Goal: Information Seeking & Learning: Learn about a topic

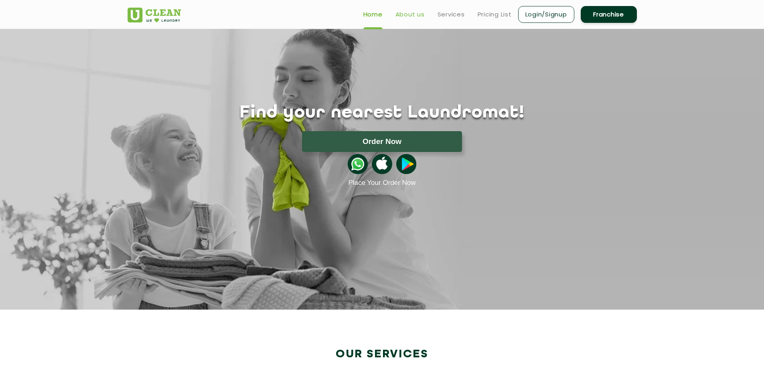
click at [407, 13] on link "About us" at bounding box center [410, 15] width 29 height 10
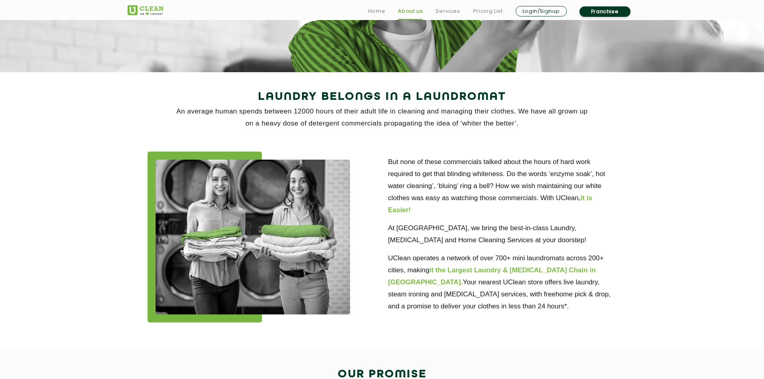
scroll to position [120, 0]
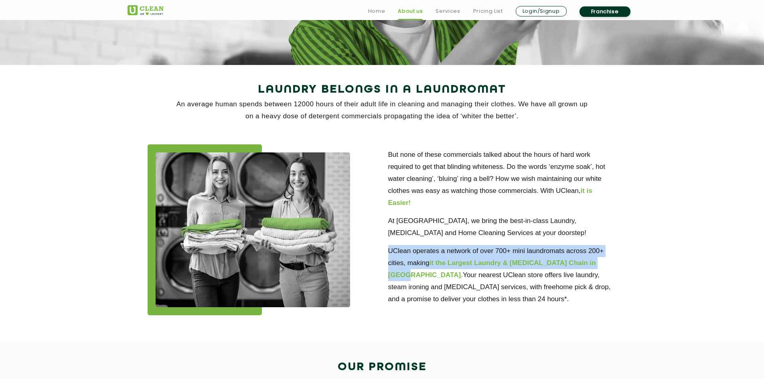
drag, startPoint x: 389, startPoint y: 251, endPoint x: 610, endPoint y: 263, distance: 221.3
click at [610, 263] on p "UClean operates a network of over 700+ mini laundromats across 200+ cities, mak…" at bounding box center [502, 275] width 229 height 60
copy p "UClean operates a network of over 700+ mini laundromats across 200+ cities, mak…"
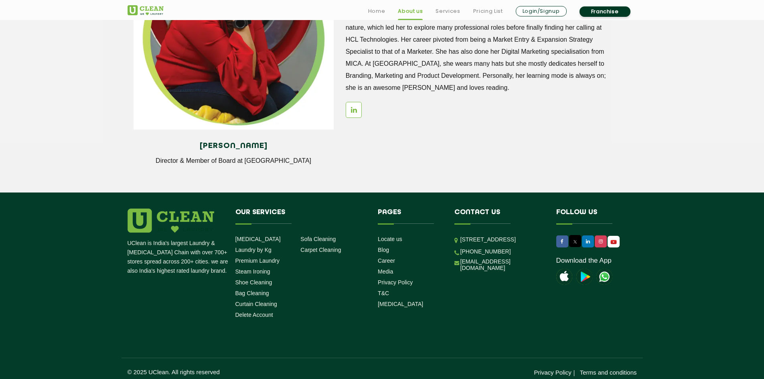
scroll to position [1085, 0]
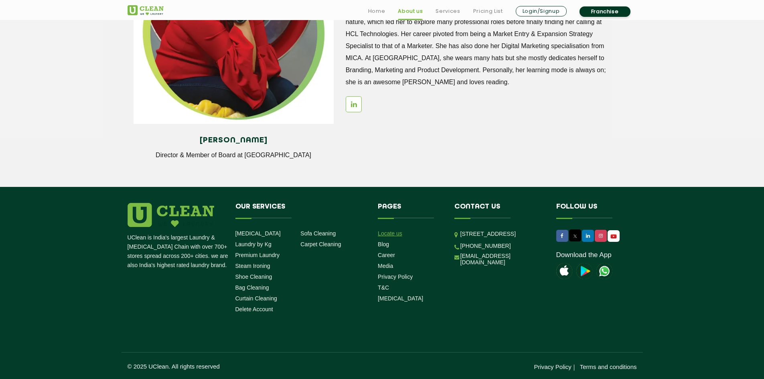
click at [399, 233] on link "Locate us" at bounding box center [390, 233] width 24 height 6
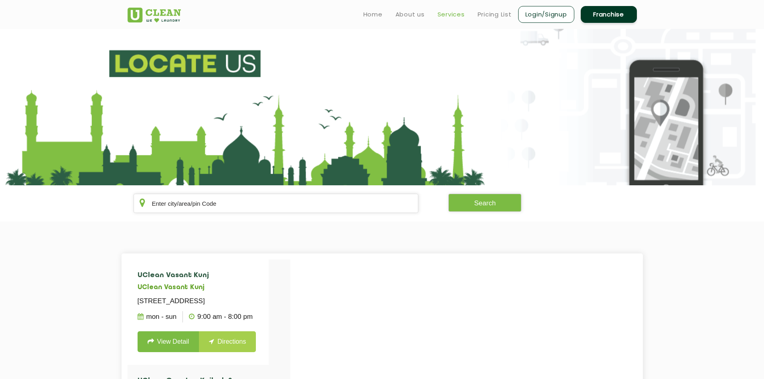
click at [451, 17] on link "Services" at bounding box center [451, 15] width 27 height 10
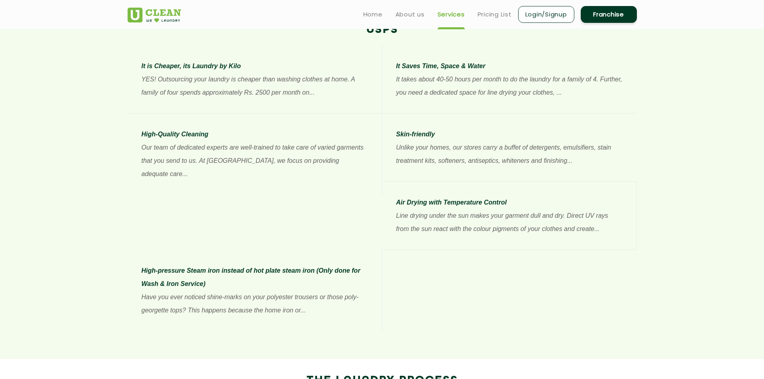
scroll to position [602, 0]
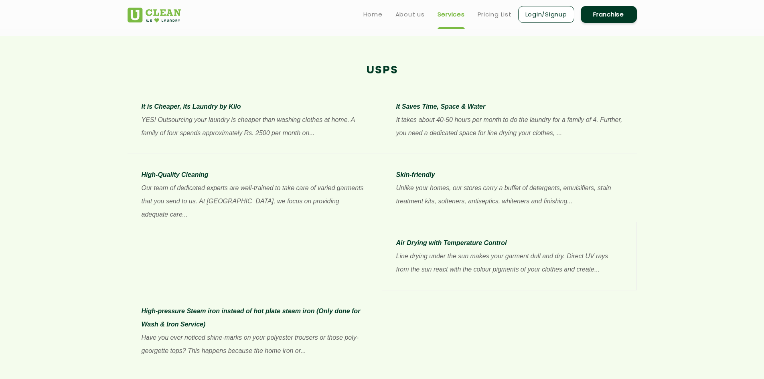
click at [247, 130] on p "YES! Outsourcing your laundry is cheaper than washing clothes at home. A family…" at bounding box center [255, 126] width 226 height 26
click at [318, 132] on p "YES! Outsourcing your laundry is cheaper than washing clothes at home. A family…" at bounding box center [255, 126] width 226 height 26
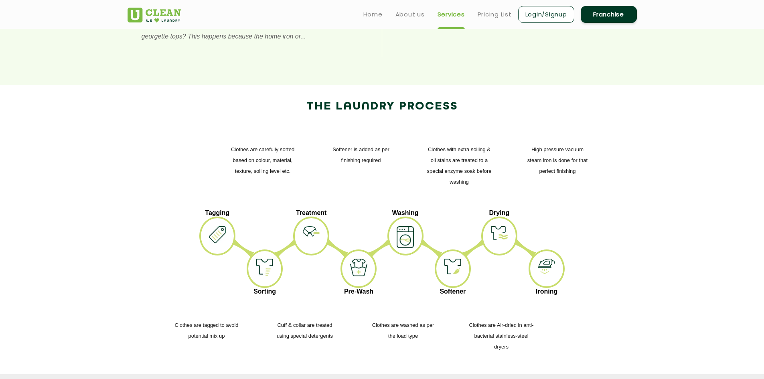
scroll to position [882, 0]
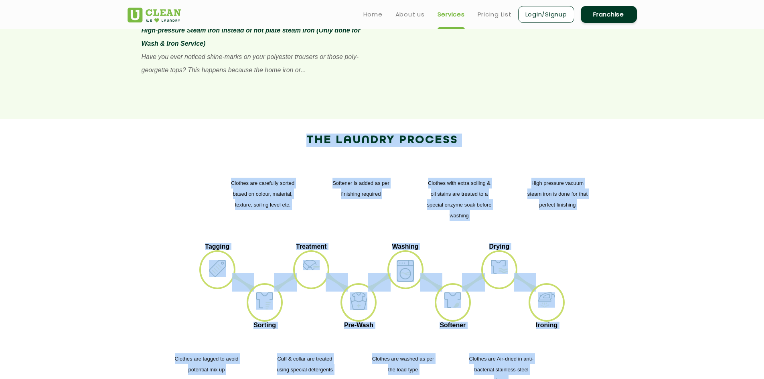
drag, startPoint x: 279, startPoint y: 65, endPoint x: 527, endPoint y: 323, distance: 358.0
click at [527, 324] on div "The Laundry Process High pressure vacuum steam iron is done for that perfect fi…" at bounding box center [382, 263] width 521 height 289
copy div "The Laundry Process High pressure vacuum steam iron is done for that perfect fi…"
click at [596, 247] on ul "Tagging Sorting Treatment Pre-Wash Washing Softener Drying Ironing" at bounding box center [382, 287] width 497 height 88
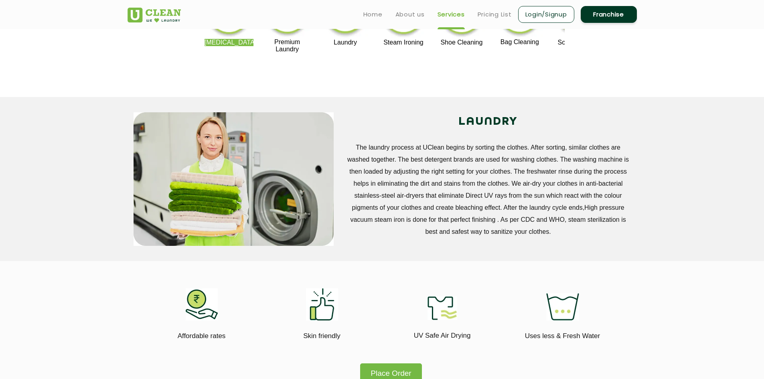
scroll to position [0, 0]
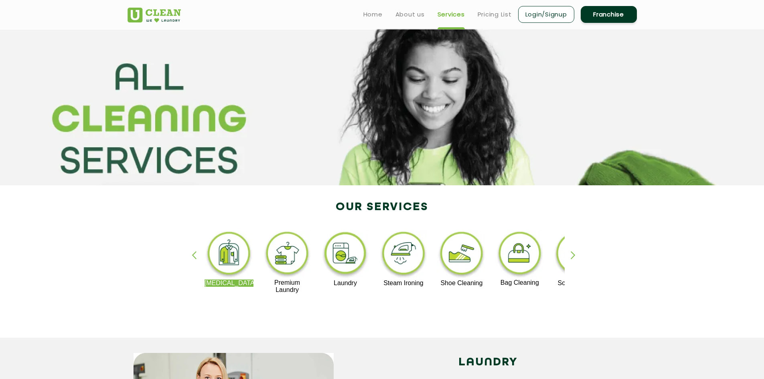
click at [572, 255] on div "button" at bounding box center [577, 262] width 12 height 22
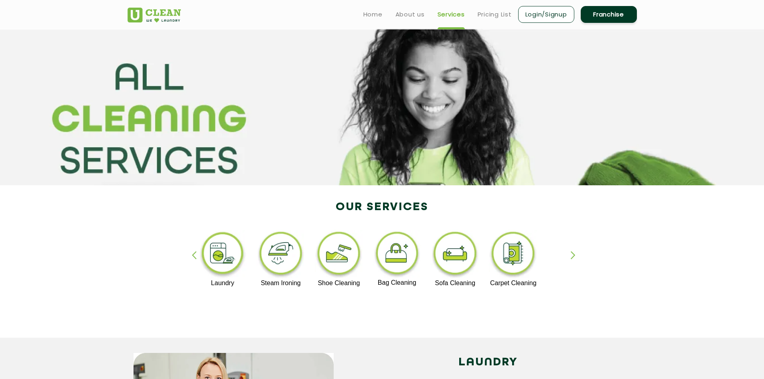
click at [572, 255] on div "button" at bounding box center [577, 262] width 12 height 22
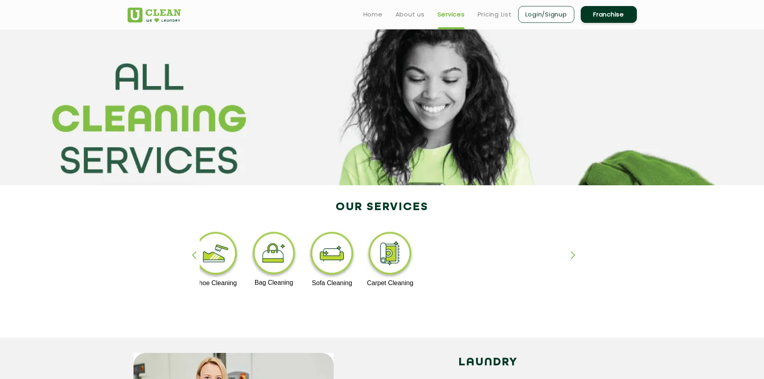
click at [572, 255] on div "button" at bounding box center [577, 262] width 12 height 22
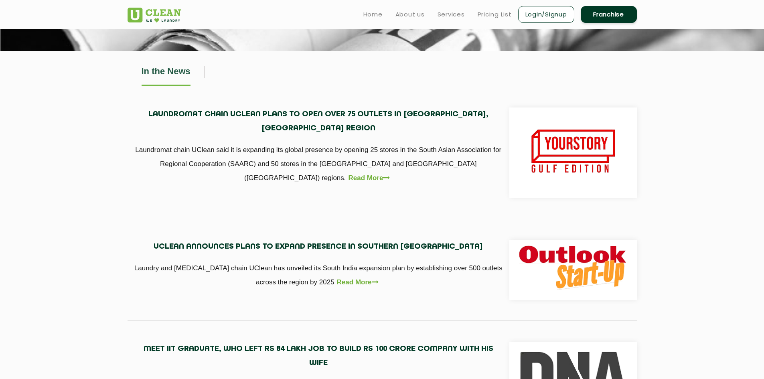
scroll to position [120, 0]
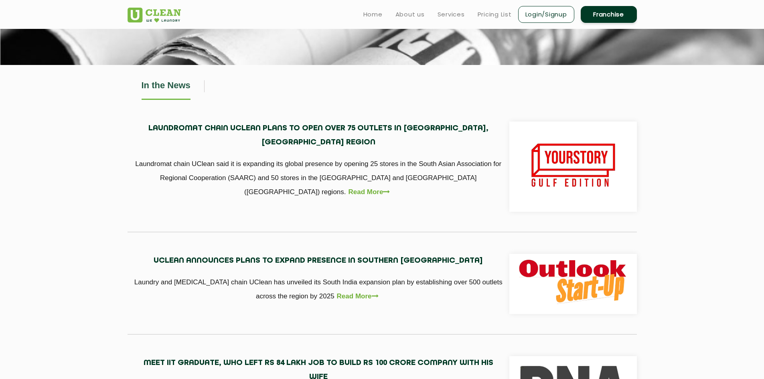
click at [393, 185] on link "Read More" at bounding box center [371, 192] width 44 height 14
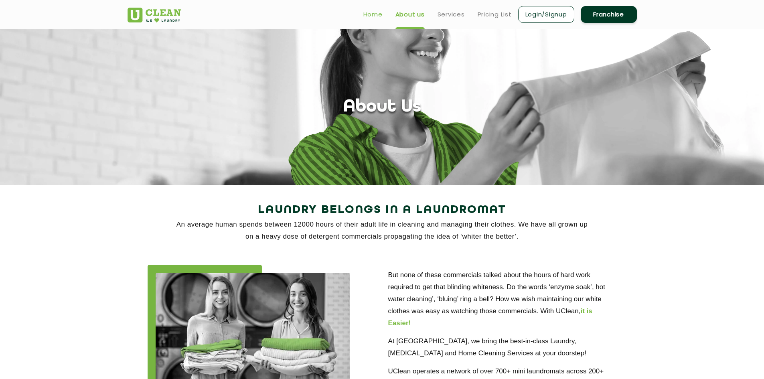
click at [369, 10] on link "Home" at bounding box center [372, 15] width 19 height 10
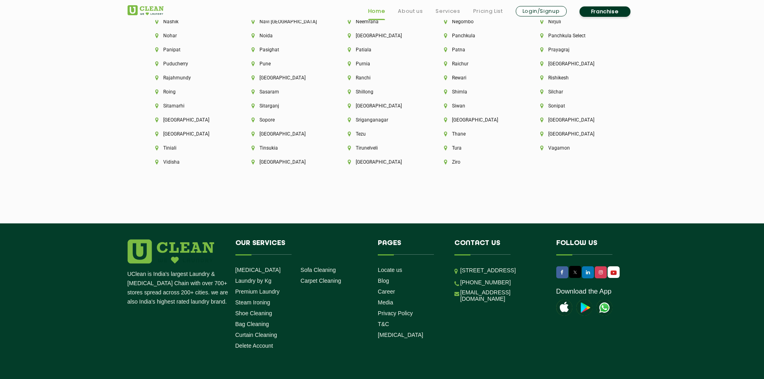
scroll to position [2282, 0]
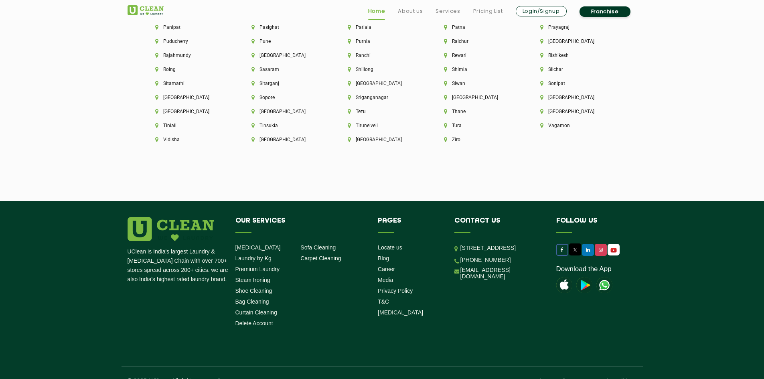
click at [565, 244] on link at bounding box center [562, 250] width 12 height 12
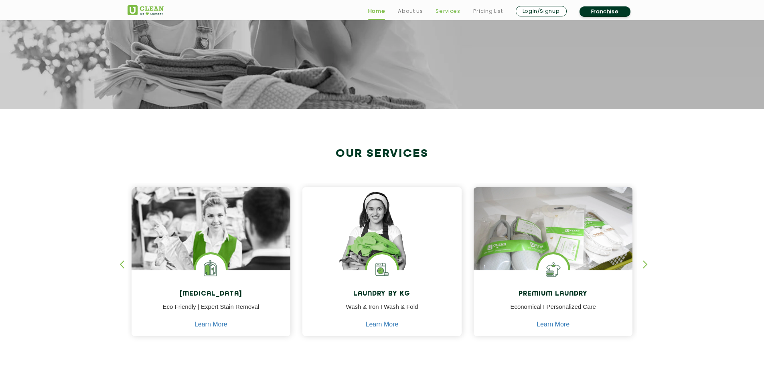
scroll to position [441, 0]
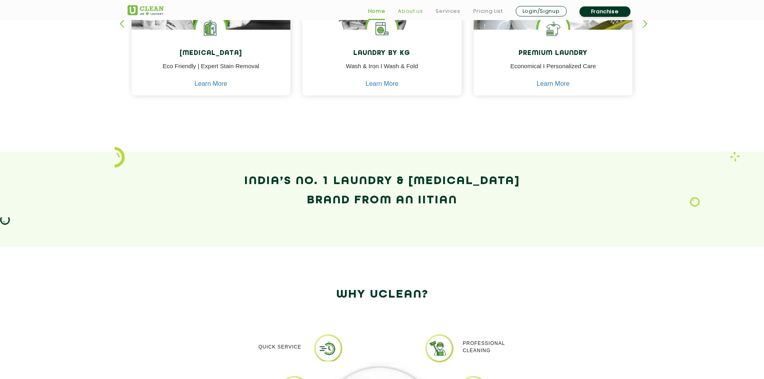
click at [417, 11] on link "About us" at bounding box center [410, 11] width 25 height 10
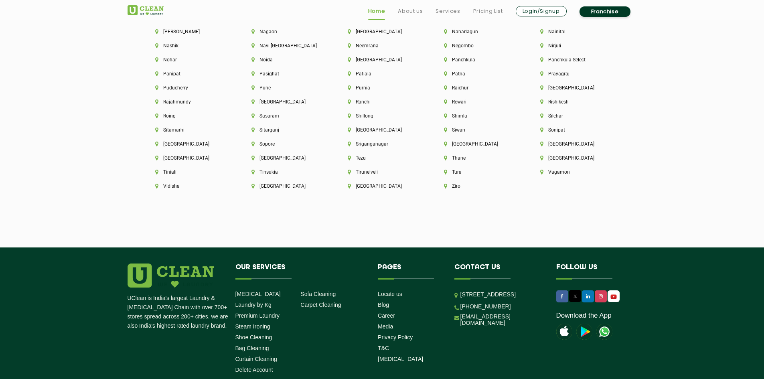
scroll to position [2282, 0]
